Goal: Task Accomplishment & Management: Use online tool/utility

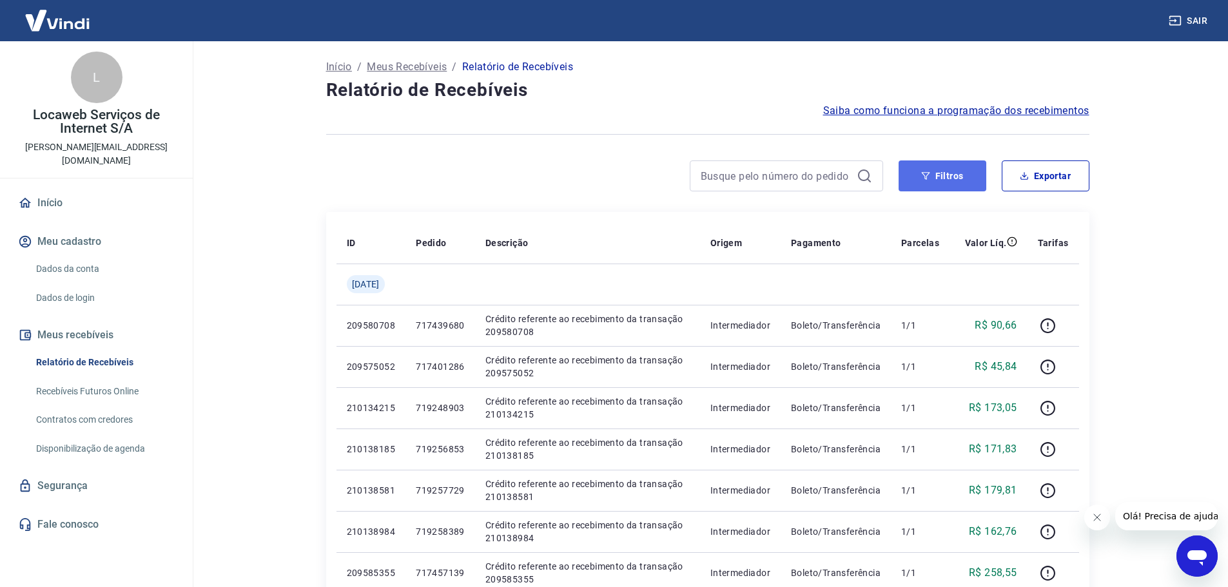
click at [944, 171] on button "Filtros" at bounding box center [942, 175] width 88 height 31
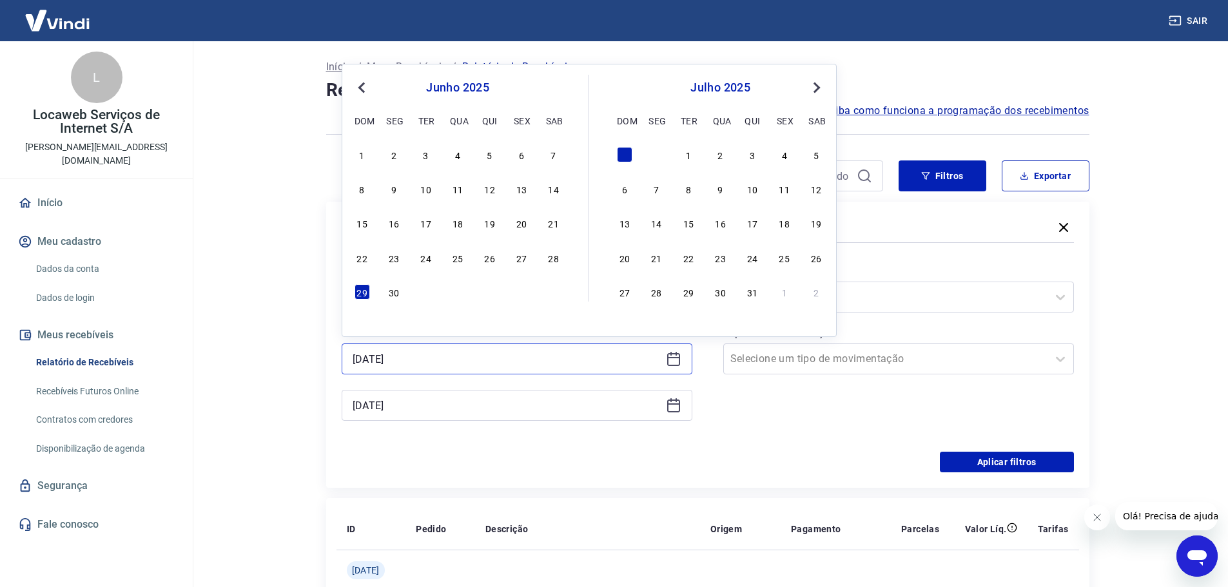
click at [416, 360] on input "29/06/2025" at bounding box center [506, 358] width 308 height 19
click at [818, 92] on button "Next Month" at bounding box center [816, 87] width 15 height 15
click at [816, 262] on div "23" at bounding box center [815, 257] width 15 height 15
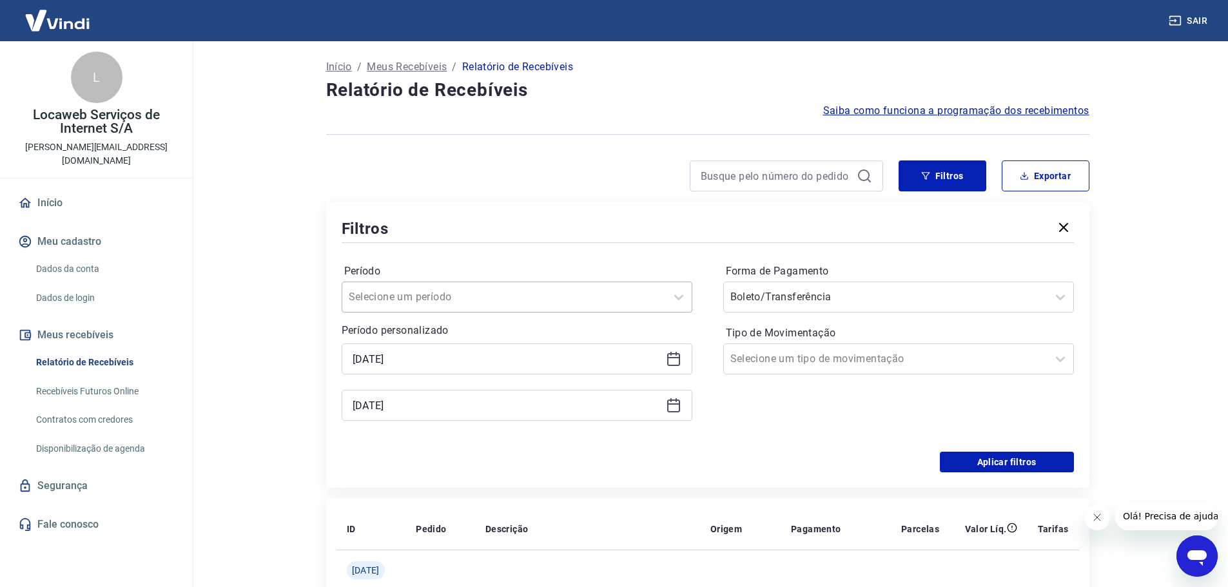
type input "23/08/2025"
click at [415, 410] on input "29/06/2025" at bounding box center [506, 405] width 308 height 19
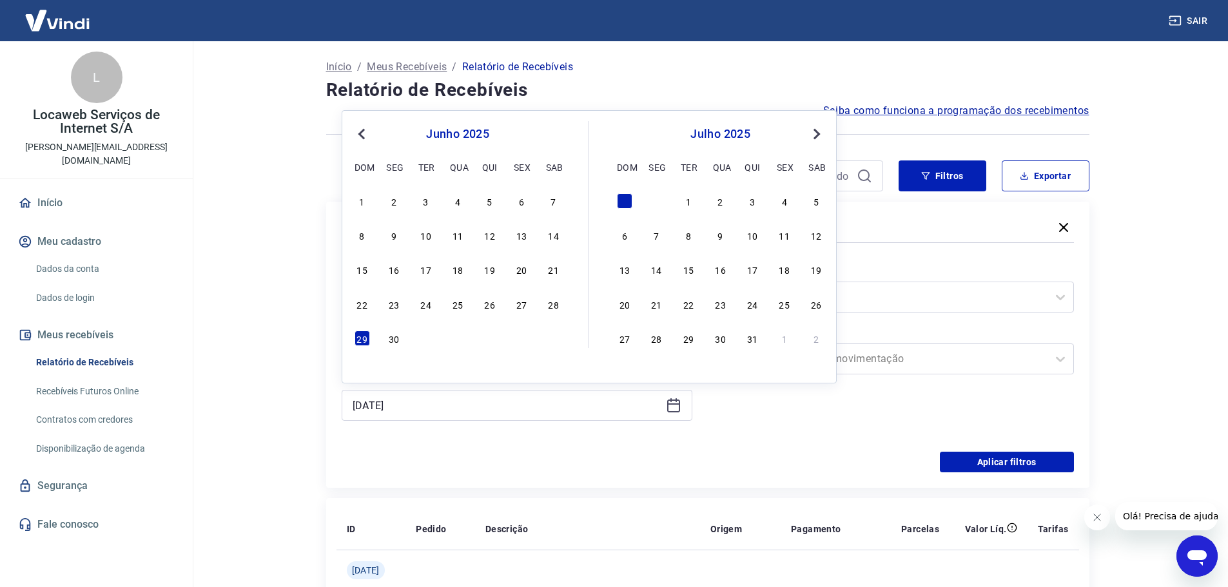
click at [815, 136] on span "Next Month" at bounding box center [815, 133] width 0 height 15
click at [820, 136] on button "Next Month" at bounding box center [816, 133] width 15 height 15
click at [391, 335] on div "25" at bounding box center [393, 338] width 15 height 15
click at [542, 450] on div "Período Selecione um período Período personalizado Selected date: sábado, 23 de…" at bounding box center [708, 349] width 732 height 206
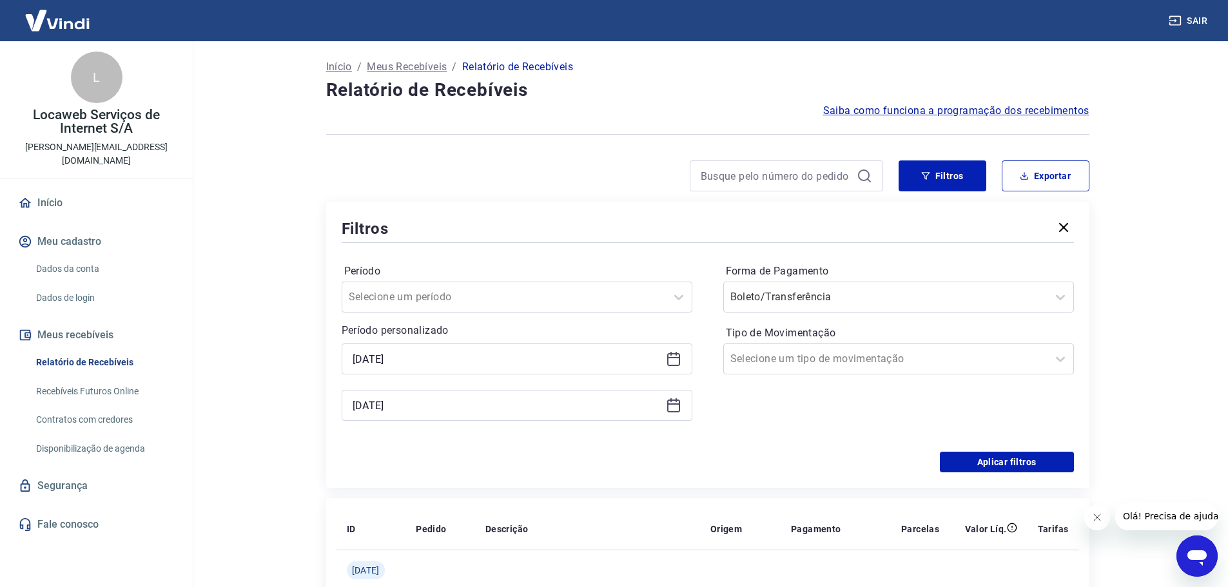
type input "25/08/2025"
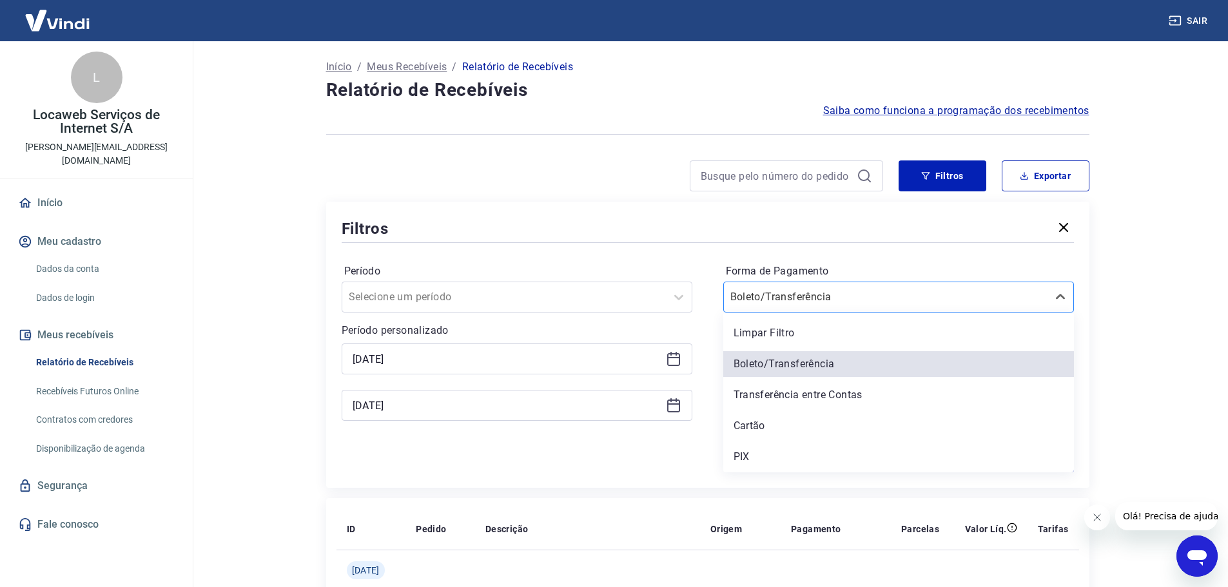
click at [774, 291] on input "Forma de Pagamento" at bounding box center [795, 296] width 130 height 15
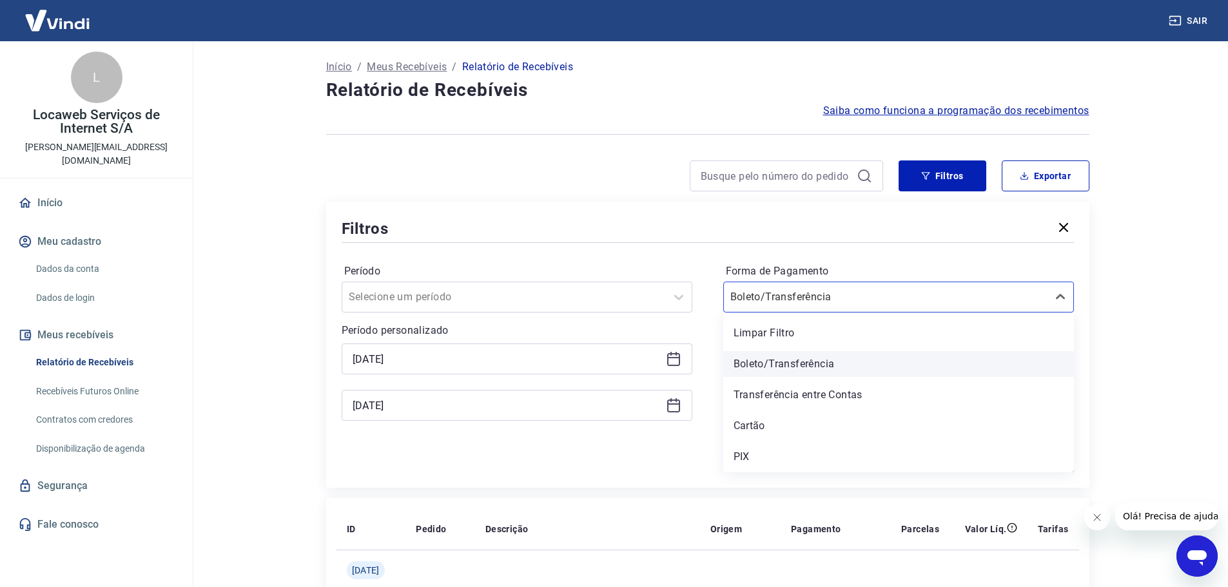
click at [795, 364] on div "Boleto/Transferência" at bounding box center [898, 364] width 351 height 26
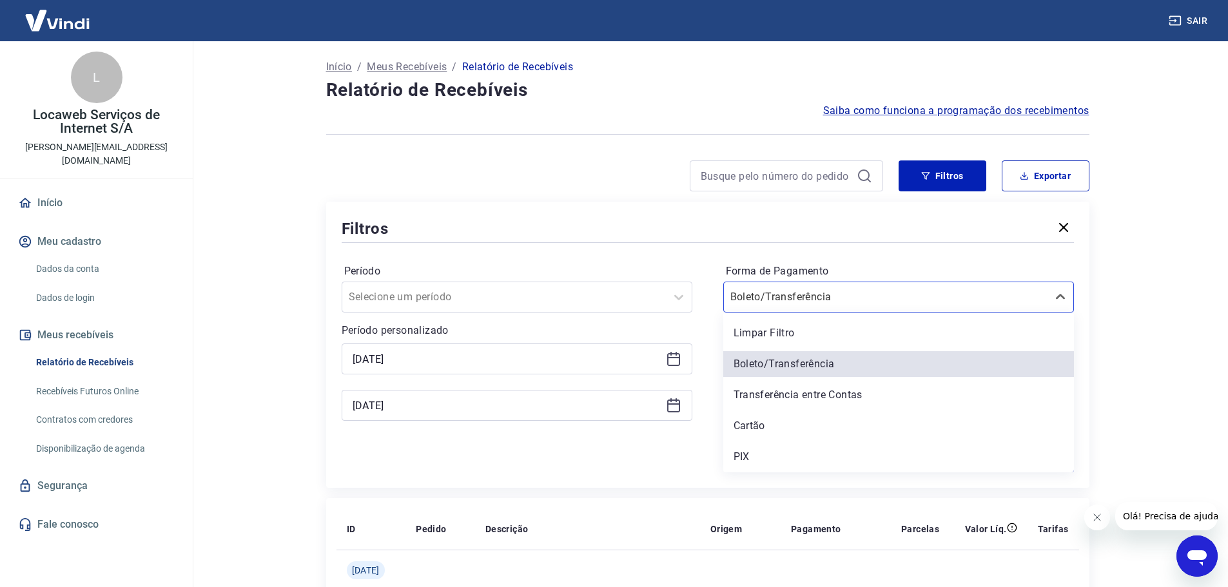
click at [791, 365] on input "Tipo de Movimentação" at bounding box center [795, 358] width 130 height 15
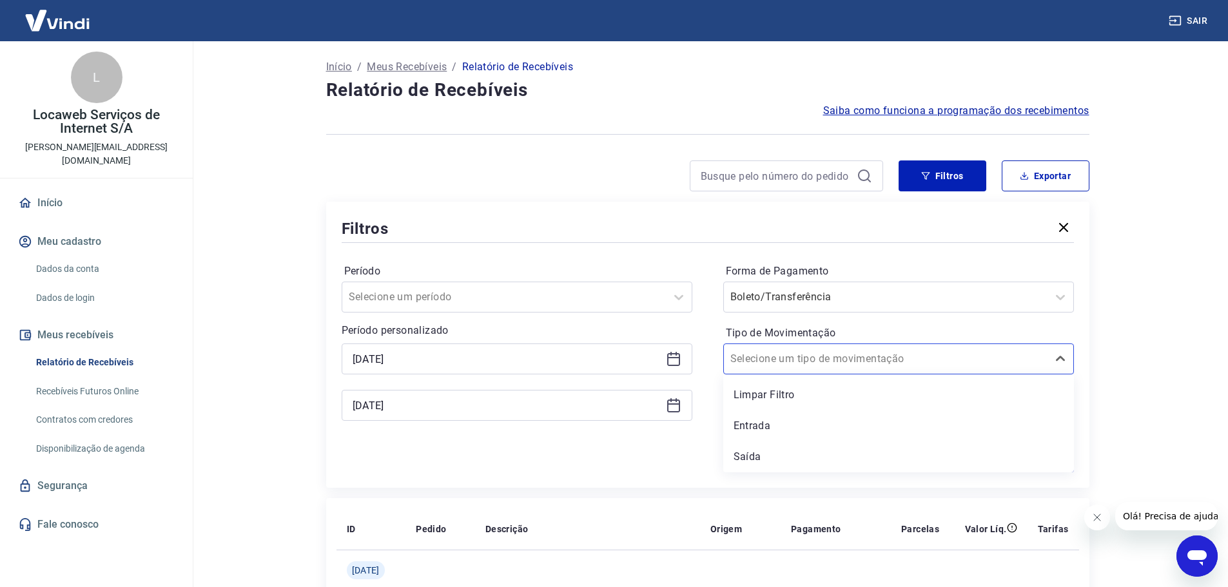
click at [1160, 273] on main "Início / Meus Recebíveis / Relatório de Recebíveis Relatório de Recebíveis Saib…" at bounding box center [707, 314] width 1041 height 546
click at [1005, 462] on button "Aplicar filtros" at bounding box center [1006, 462] width 134 height 21
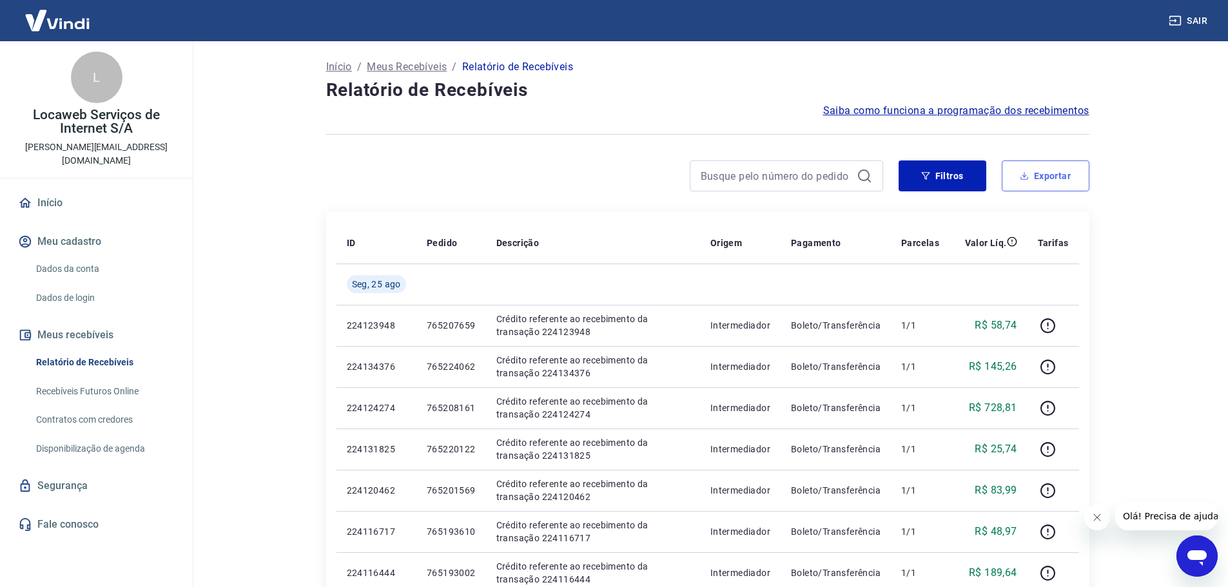
click at [1053, 178] on button "Exportar" at bounding box center [1045, 175] width 88 height 31
type input "23/08/2025"
type input "25/08/2025"
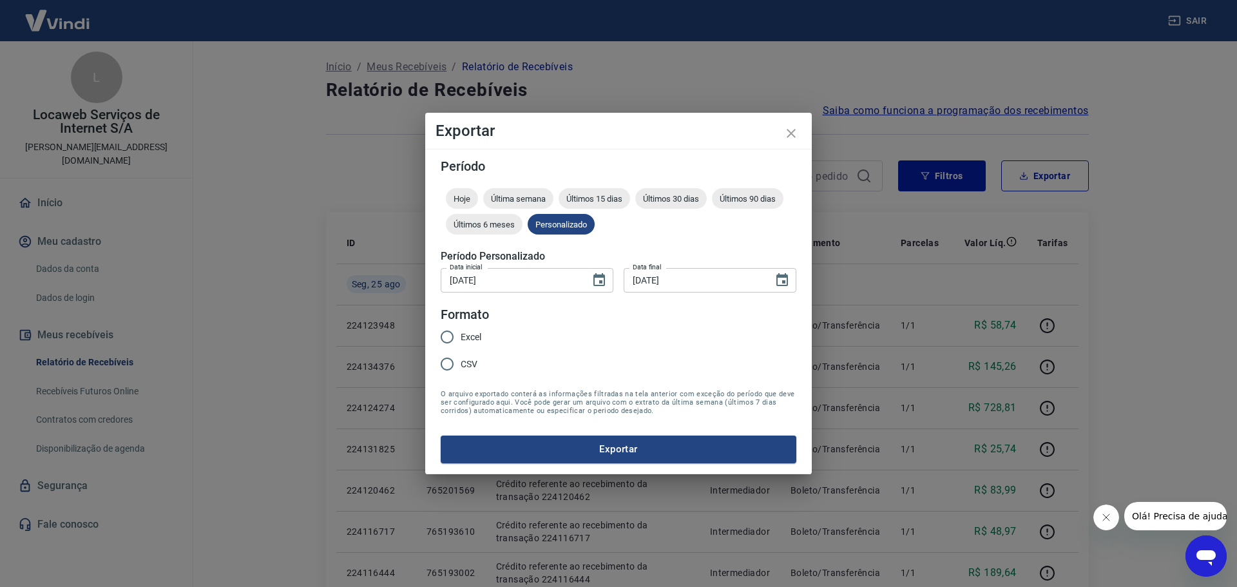
click at [448, 338] on input "Excel" at bounding box center [447, 336] width 27 height 27
radio input "true"
click at [568, 446] on button "Exportar" at bounding box center [619, 449] width 356 height 27
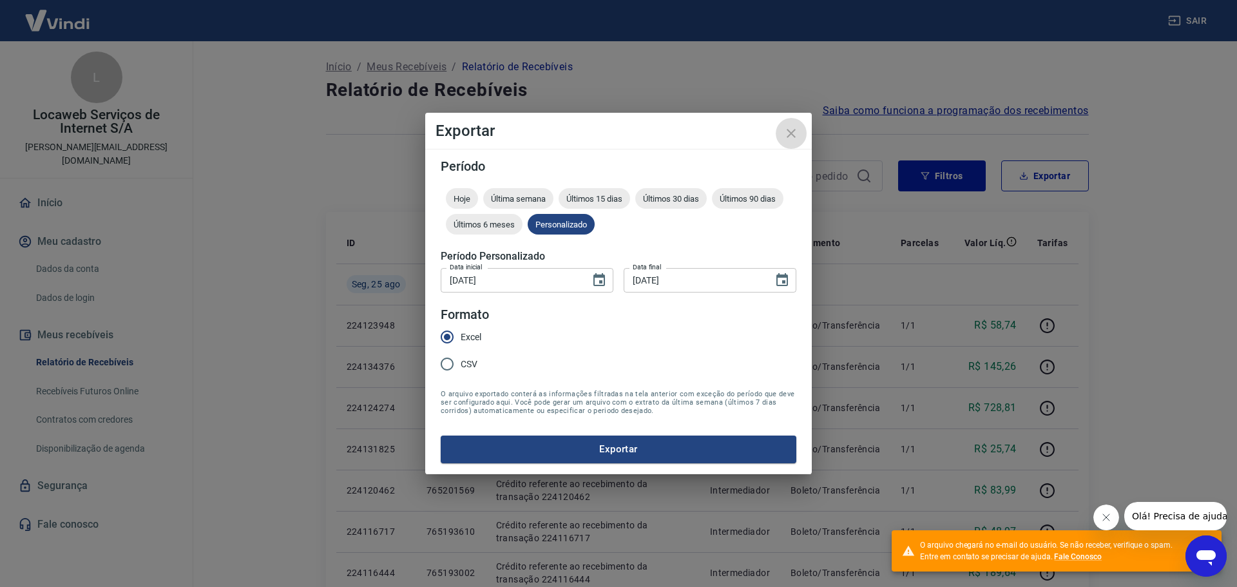
click at [792, 132] on icon "close" at bounding box center [791, 133] width 15 height 15
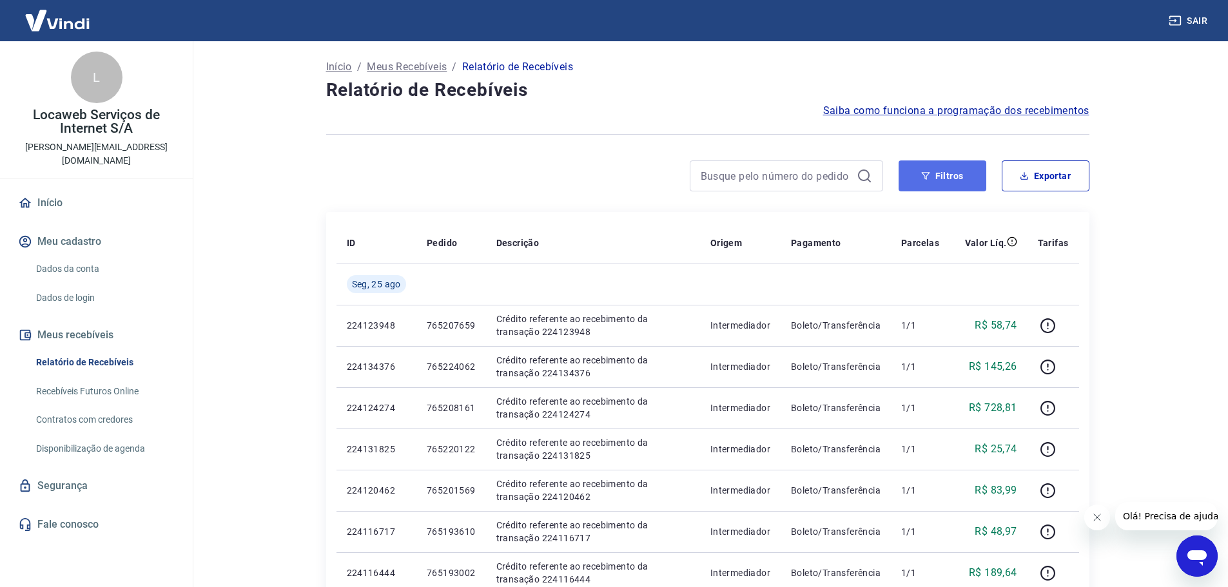
click at [954, 171] on button "Filtros" at bounding box center [942, 175] width 88 height 31
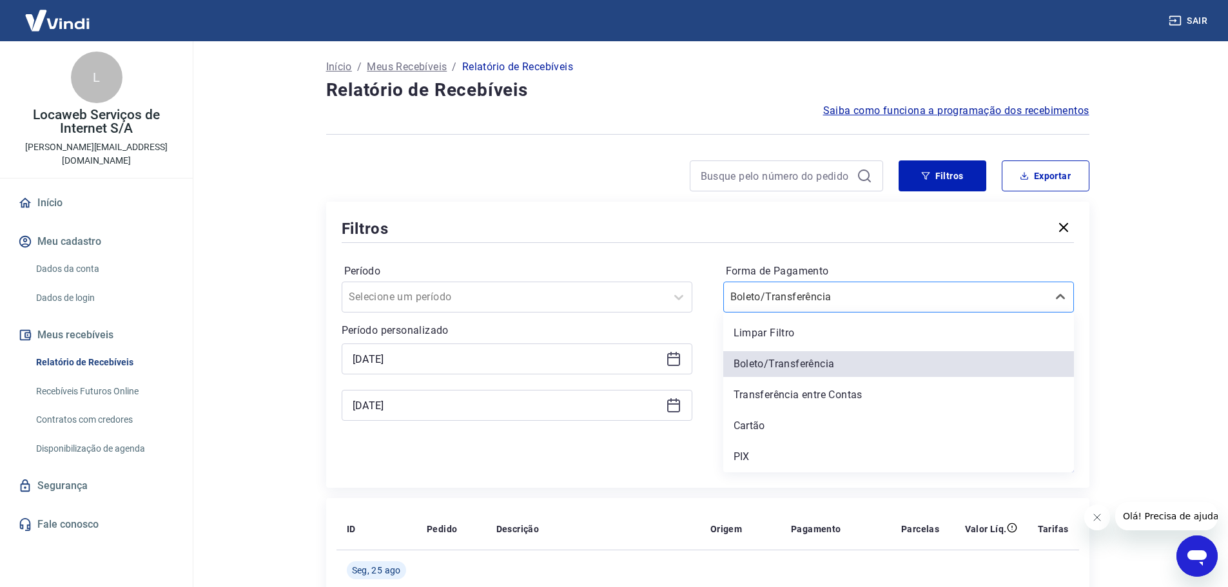
click at [792, 299] on input "Forma de Pagamento" at bounding box center [795, 296] width 130 height 15
drag, startPoint x: 766, startPoint y: 456, endPoint x: 754, endPoint y: 458, distance: 12.3
click at [769, 456] on div "PIX" at bounding box center [898, 457] width 351 height 26
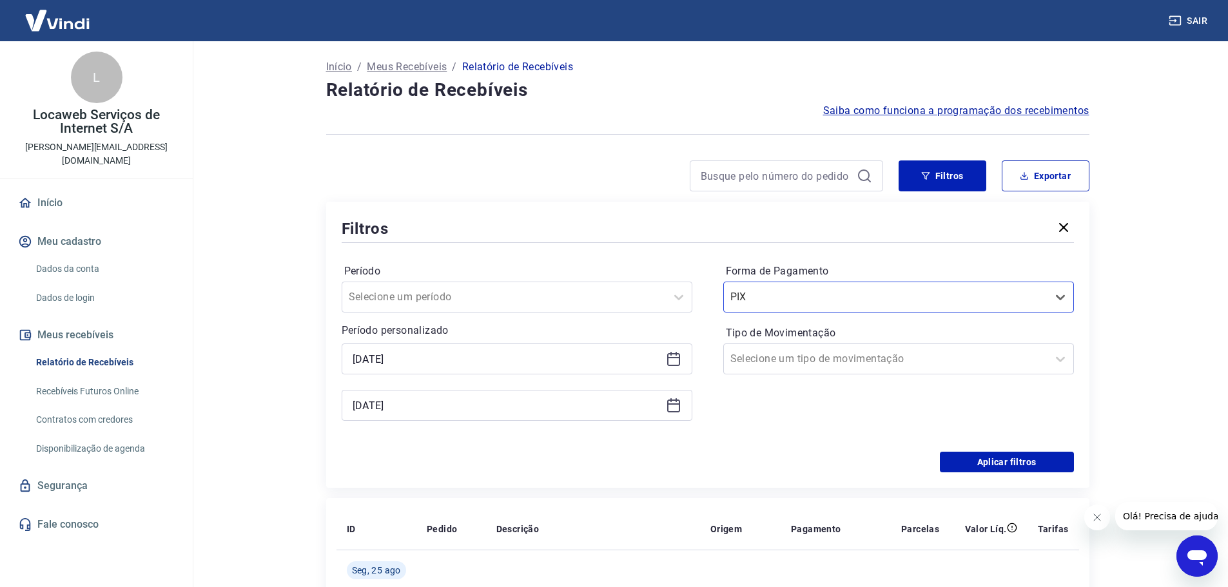
click at [754, 458] on div "Aplicar filtros" at bounding box center [708, 462] width 732 height 21
click at [1021, 462] on button "Aplicar filtros" at bounding box center [1006, 462] width 134 height 21
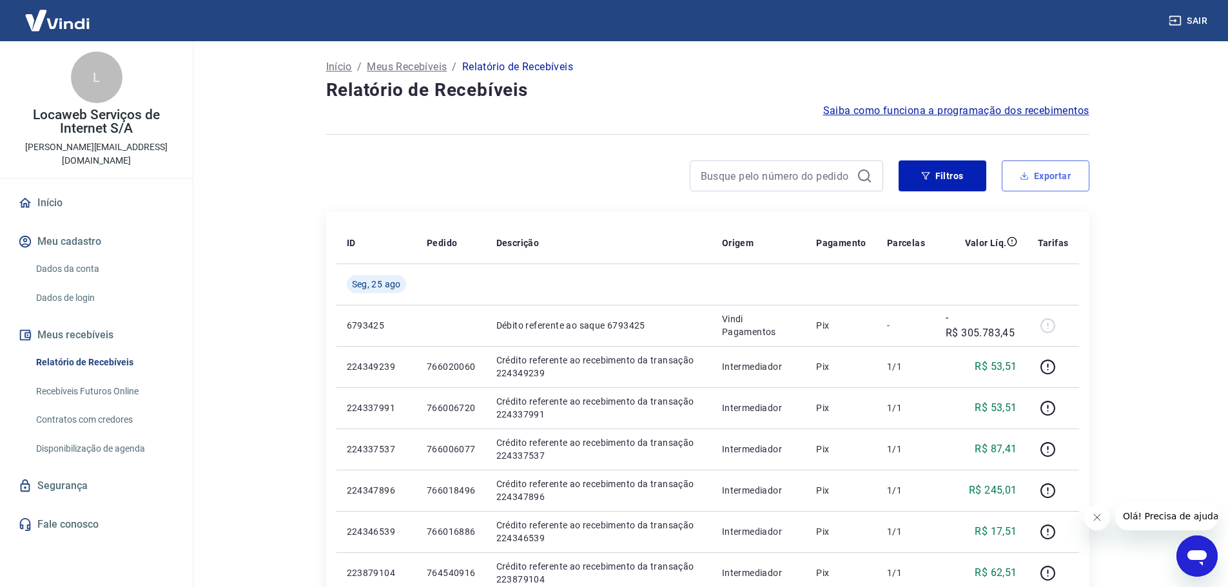
click at [1065, 182] on button "Exportar" at bounding box center [1045, 175] width 88 height 31
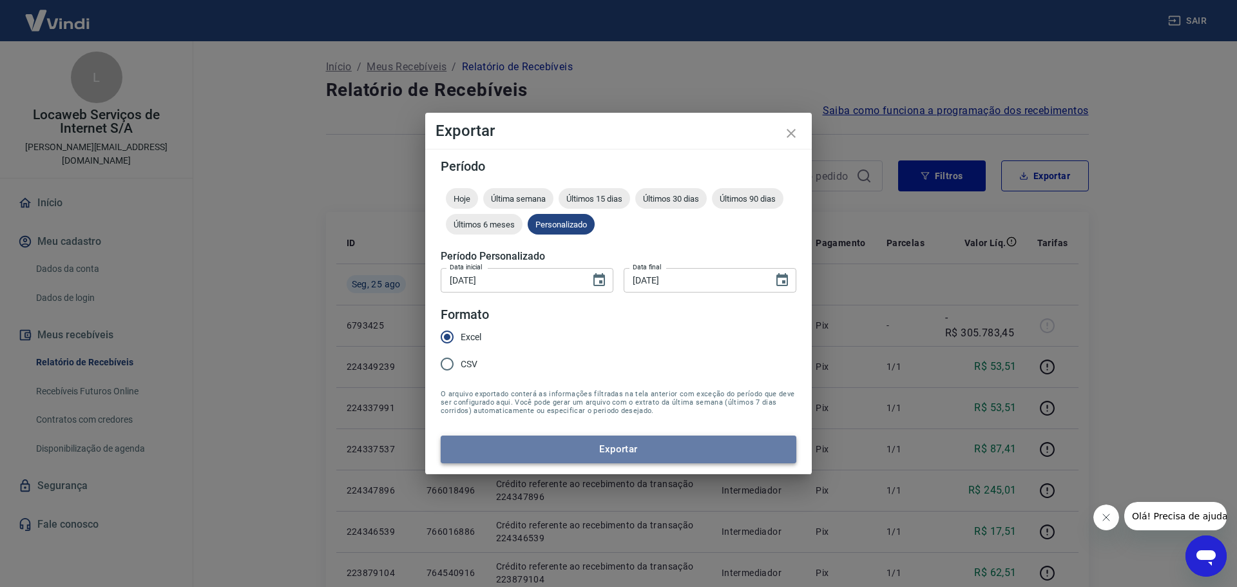
click at [573, 453] on button "Exportar" at bounding box center [619, 449] width 356 height 27
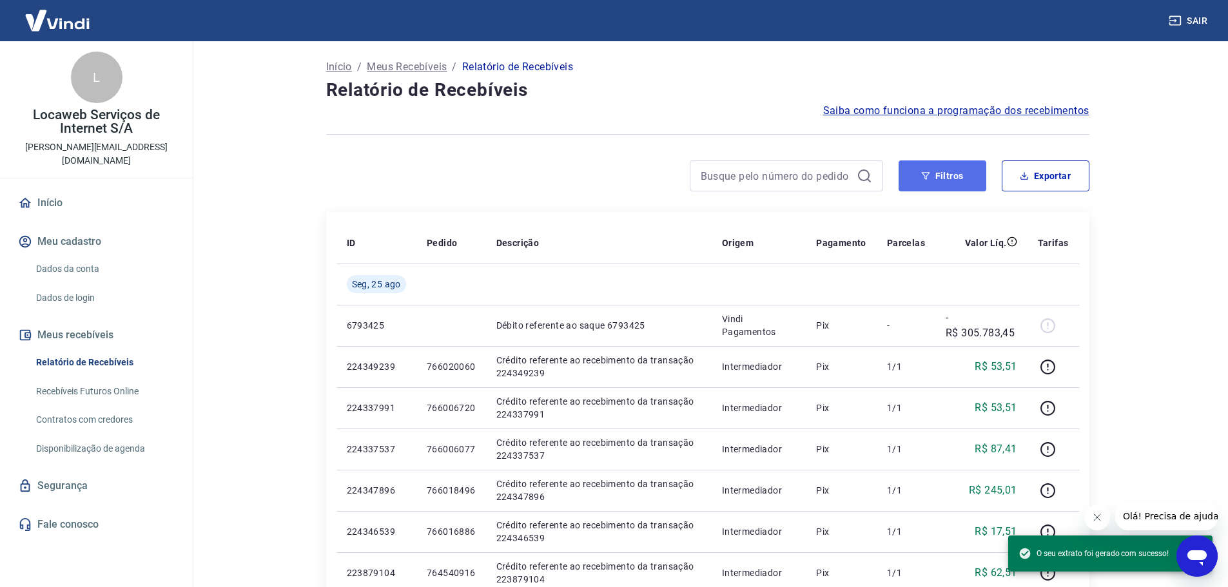
click at [934, 177] on button "Filtros" at bounding box center [942, 175] width 88 height 31
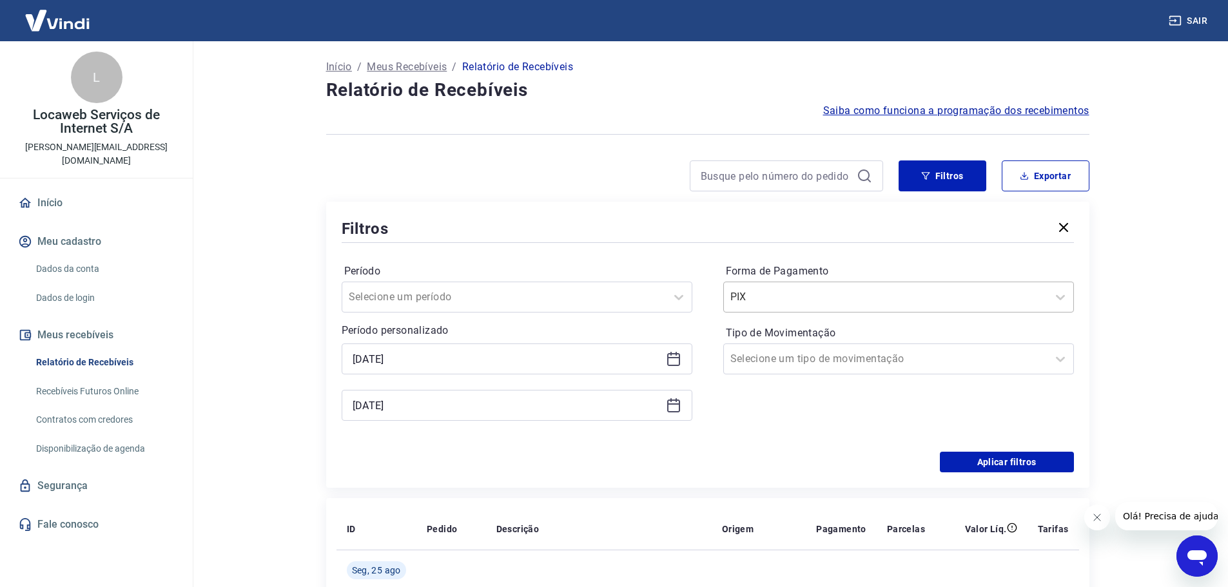
click at [766, 304] on input "Forma de Pagamento" at bounding box center [795, 296] width 130 height 15
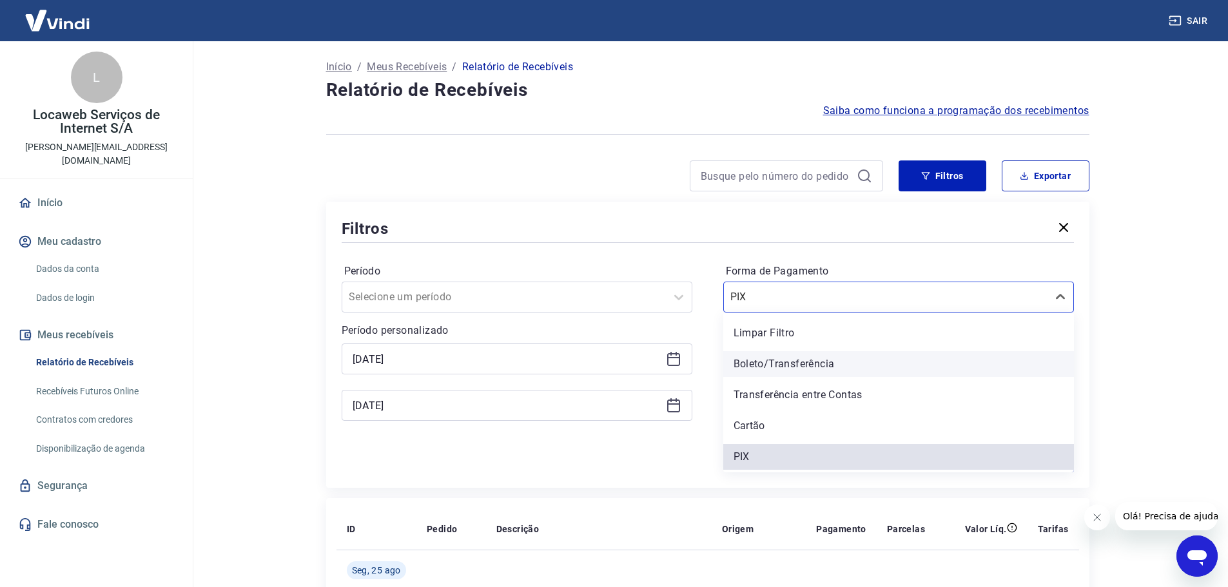
click at [800, 372] on div "Boleto/Transferência" at bounding box center [898, 364] width 351 height 26
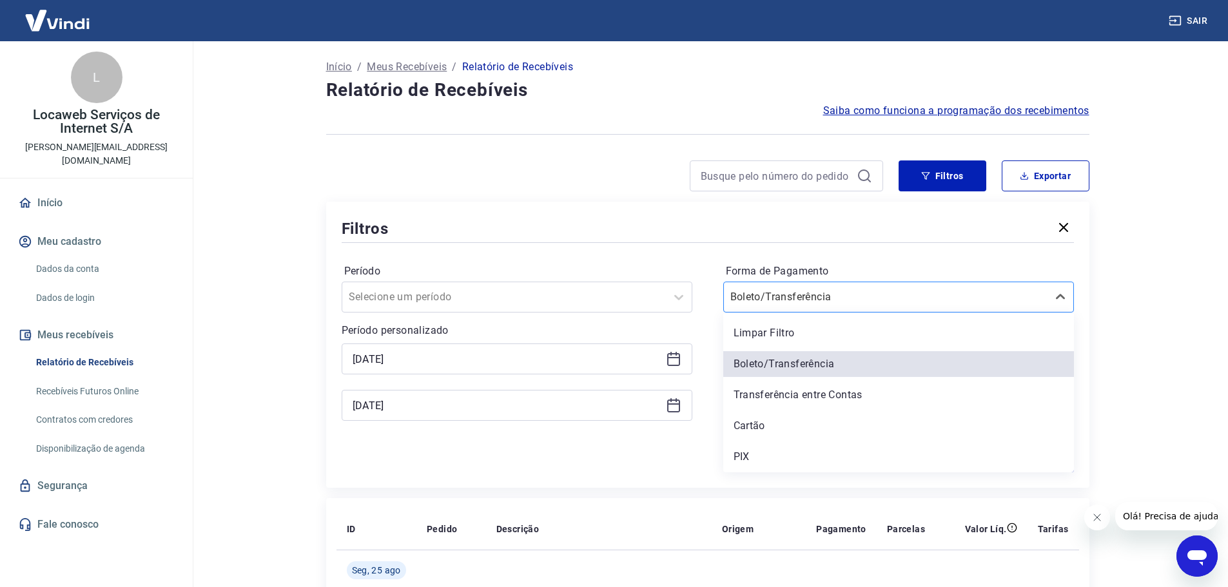
click at [799, 289] on input "Forma de Pagamento" at bounding box center [795, 296] width 130 height 15
click at [778, 395] on div "Transferência entre Contas" at bounding box center [898, 395] width 351 height 26
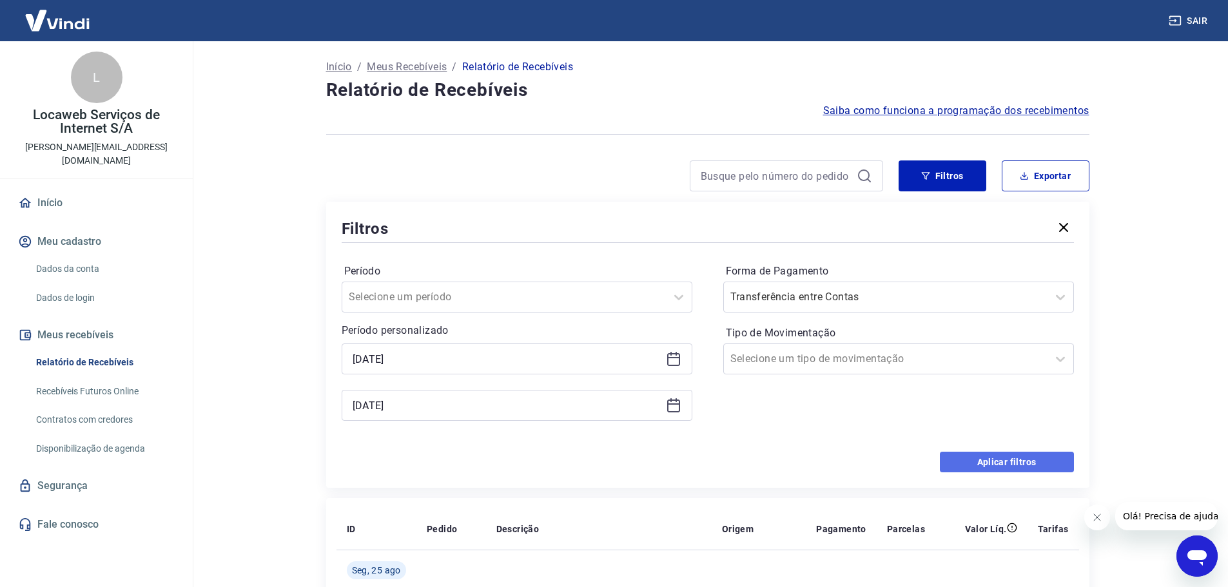
click at [974, 462] on button "Aplicar filtros" at bounding box center [1006, 462] width 134 height 21
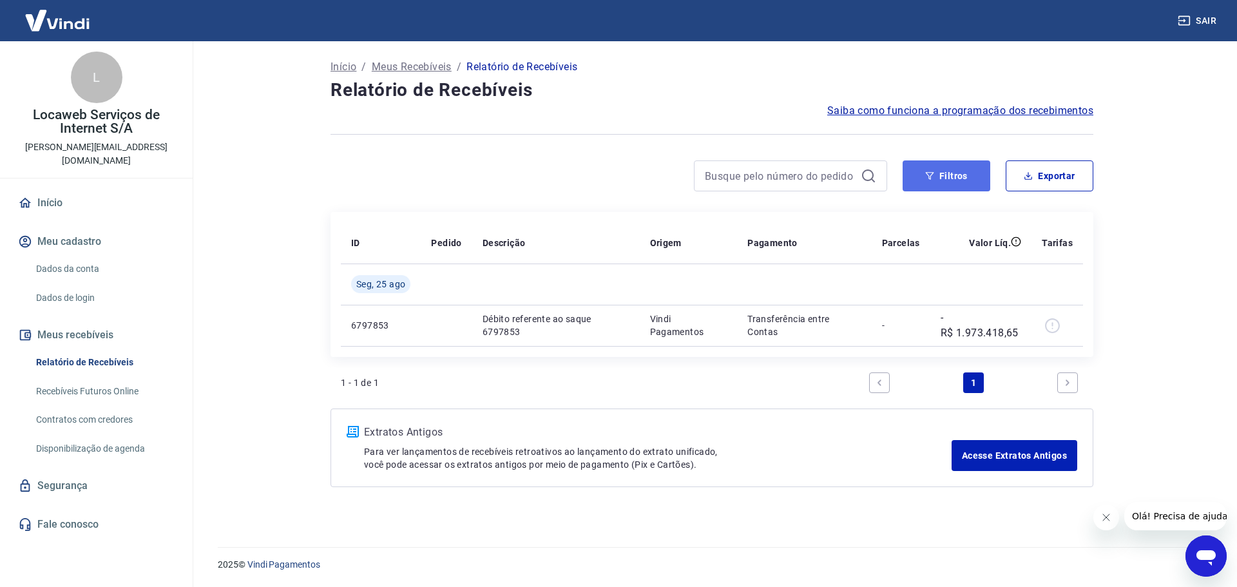
click at [948, 181] on button "Filtros" at bounding box center [947, 175] width 88 height 31
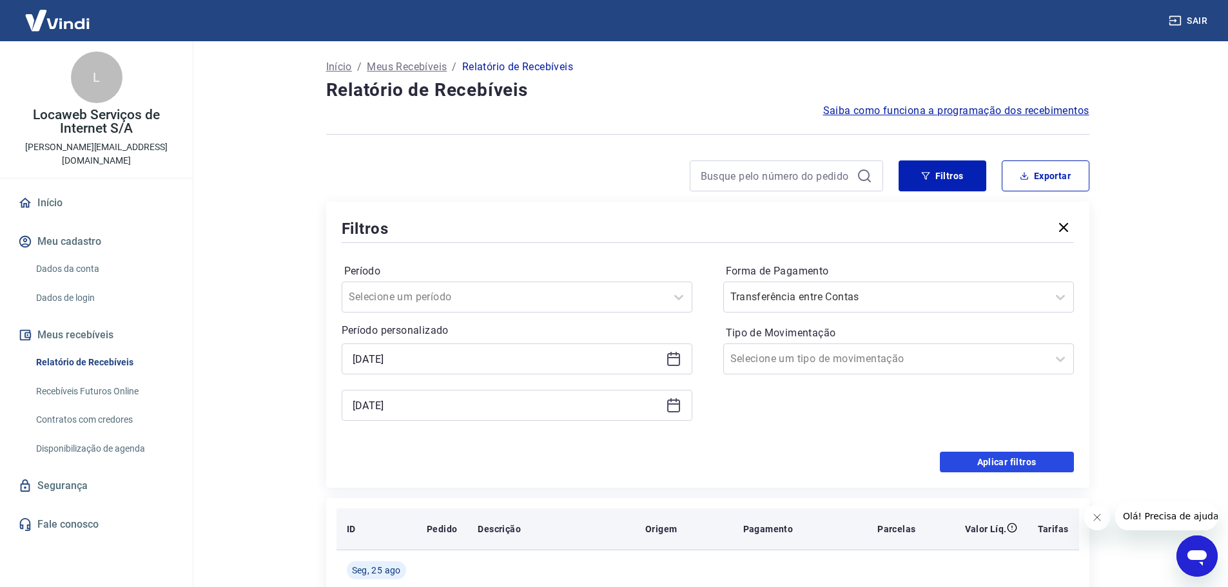
click at [997, 465] on button "Aplicar filtros" at bounding box center [1006, 462] width 134 height 21
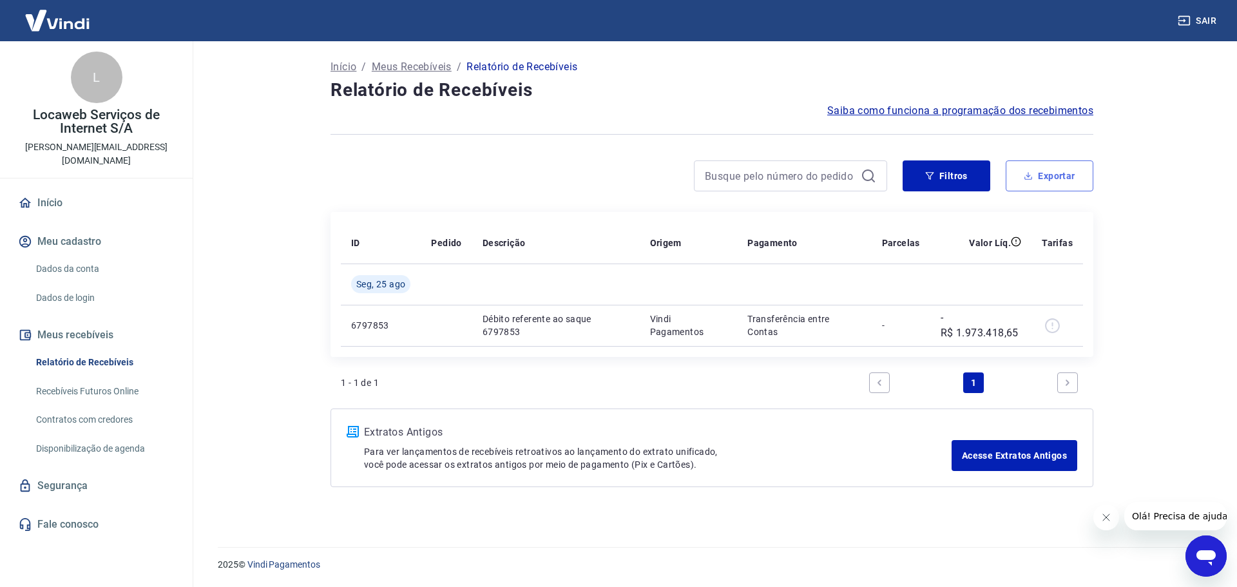
click at [1070, 171] on button "Exportar" at bounding box center [1050, 175] width 88 height 31
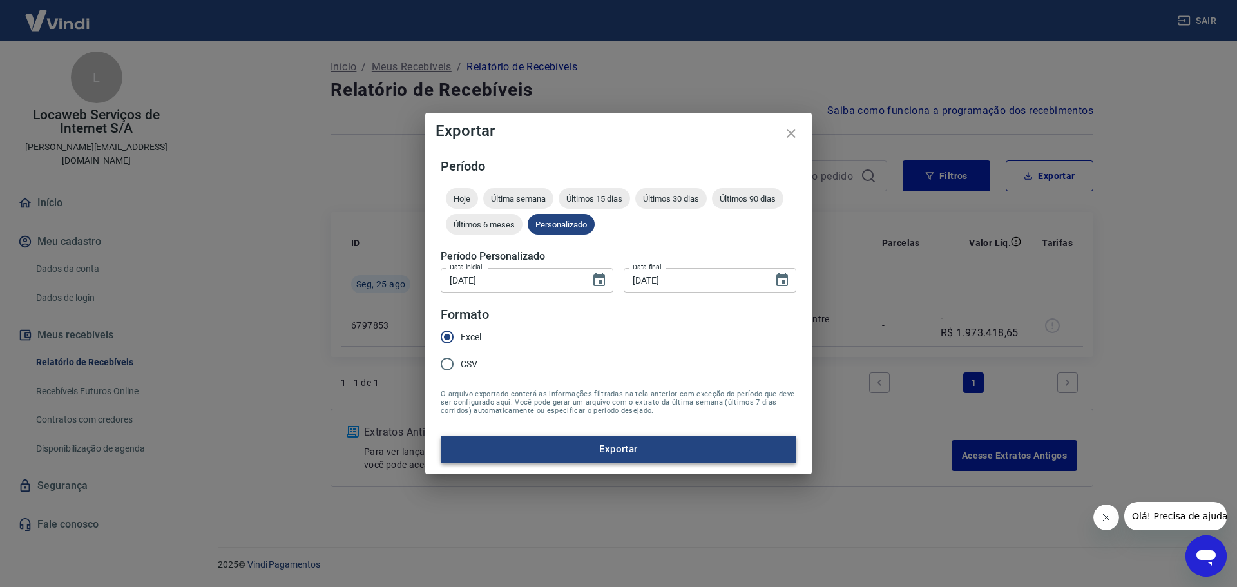
click at [582, 461] on button "Exportar" at bounding box center [619, 449] width 356 height 27
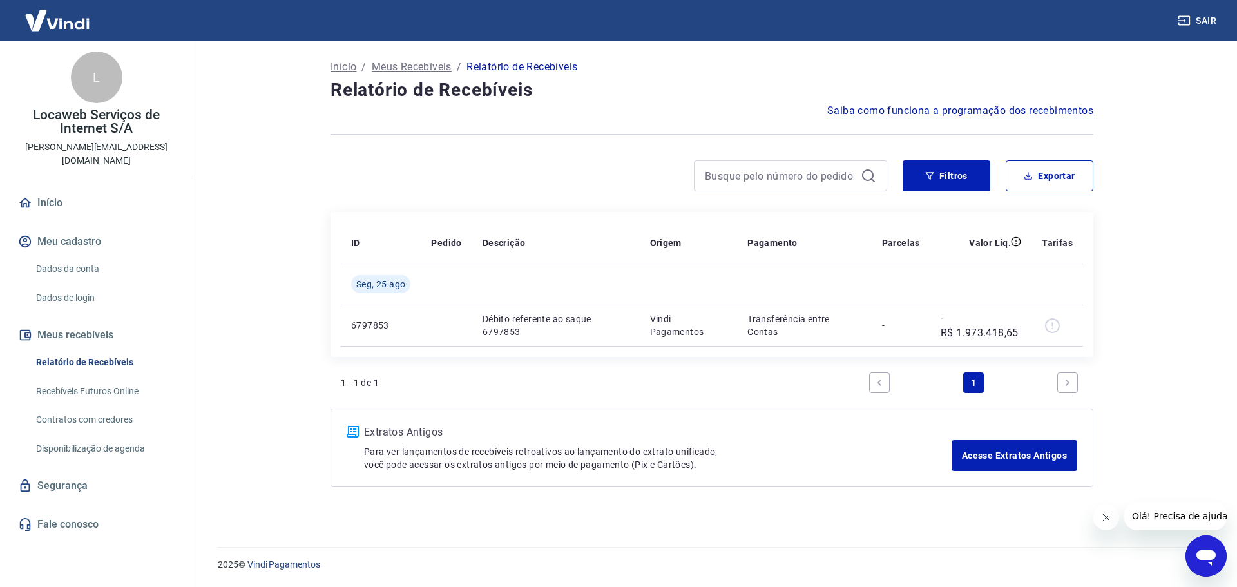
click at [1129, 206] on main "Início / Meus Recebíveis / Relatório de Recebíveis Relatório de Recebíveis Saib…" at bounding box center [712, 314] width 1050 height 546
